Goal: Navigation & Orientation: Understand site structure

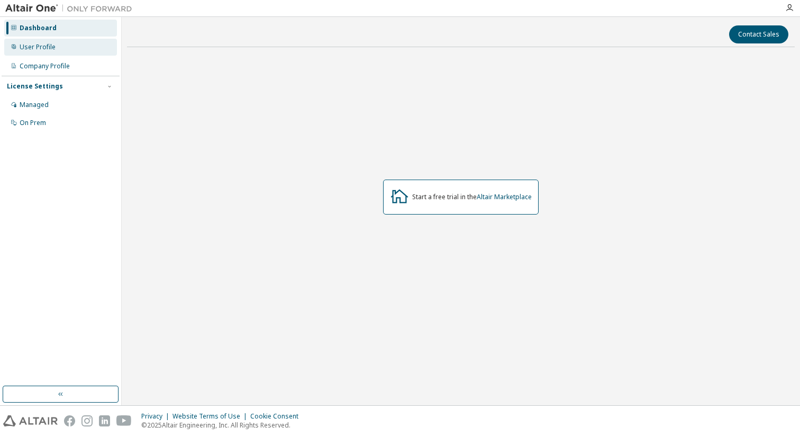
click at [79, 52] on div "User Profile" at bounding box center [60, 47] width 113 height 17
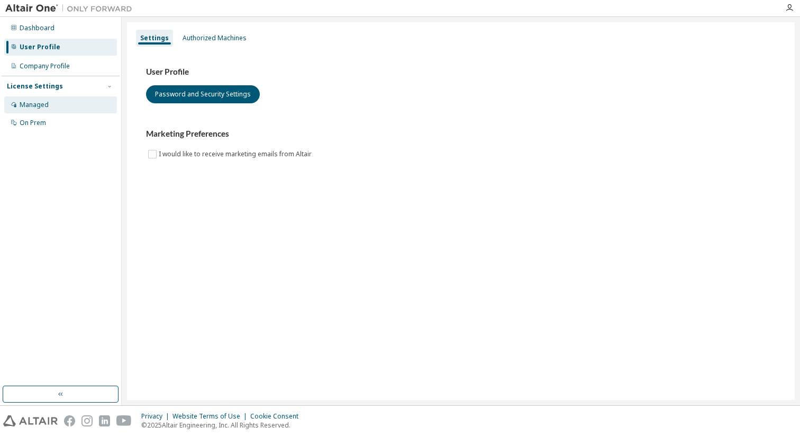
click at [58, 105] on div "Managed" at bounding box center [60, 104] width 113 height 17
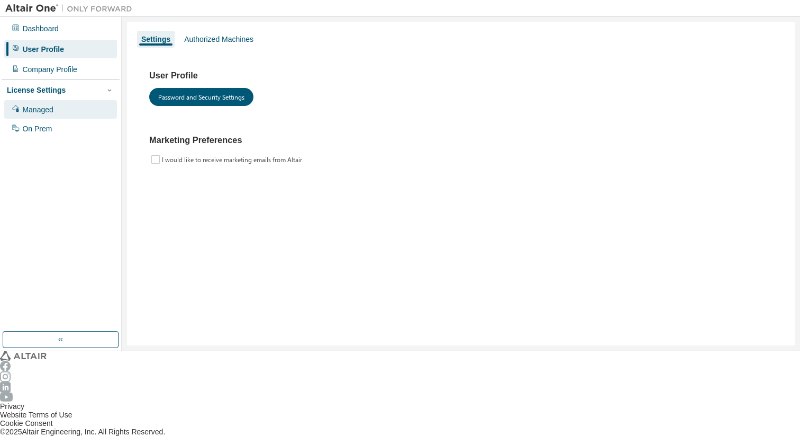
click at [55, 110] on div "Managed" at bounding box center [60, 109] width 113 height 18
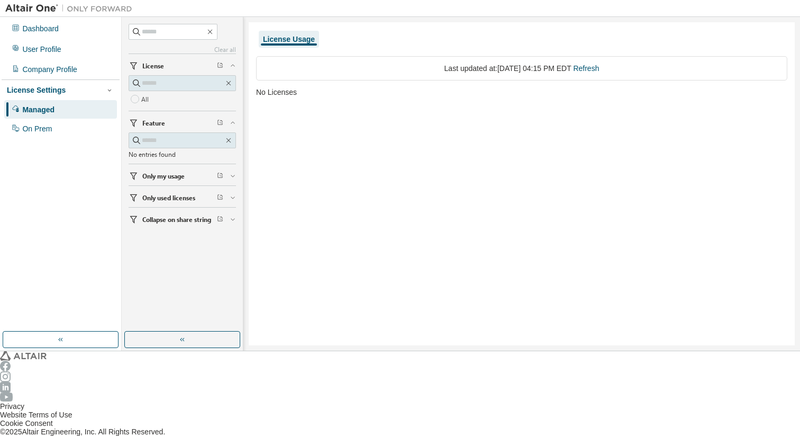
click at [148, 184] on button "Only my usage" at bounding box center [182, 175] width 107 height 23
click at [158, 215] on div "Yes No" at bounding box center [182, 200] width 107 height 31
click at [160, 230] on span "Only used licenses" at bounding box center [168, 228] width 53 height 8
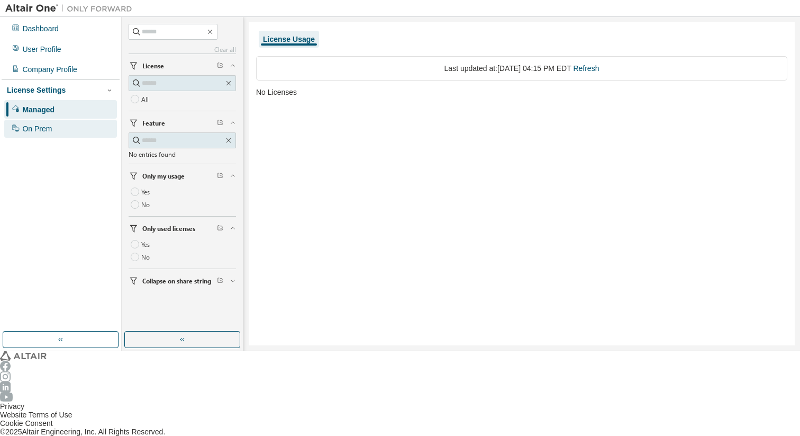
click at [52, 120] on div "On Prem" at bounding box center [60, 129] width 113 height 18
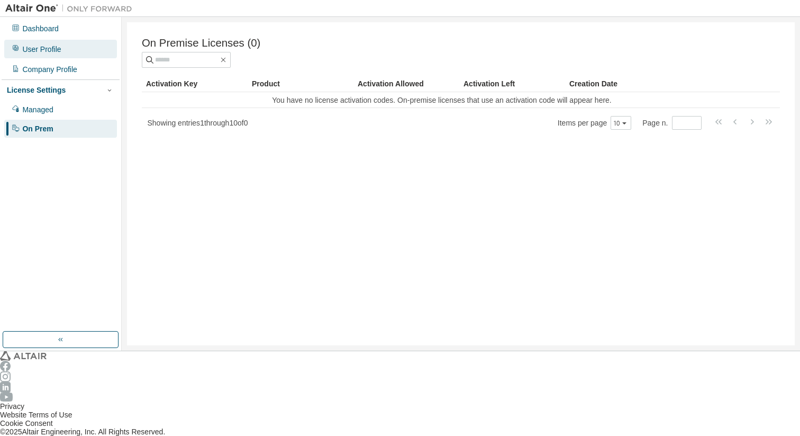
click at [42, 45] on div "User Profile" at bounding box center [41, 49] width 39 height 8
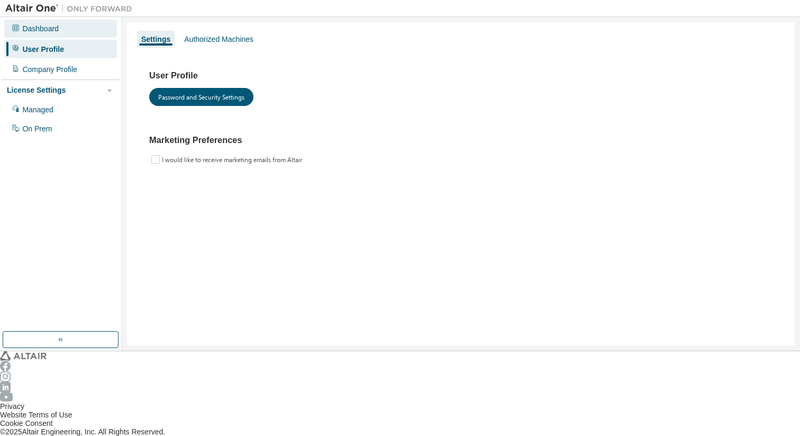
click at [43, 35] on div "Dashboard" at bounding box center [60, 29] width 113 height 18
